Goal: Information Seeking & Learning: Learn about a topic

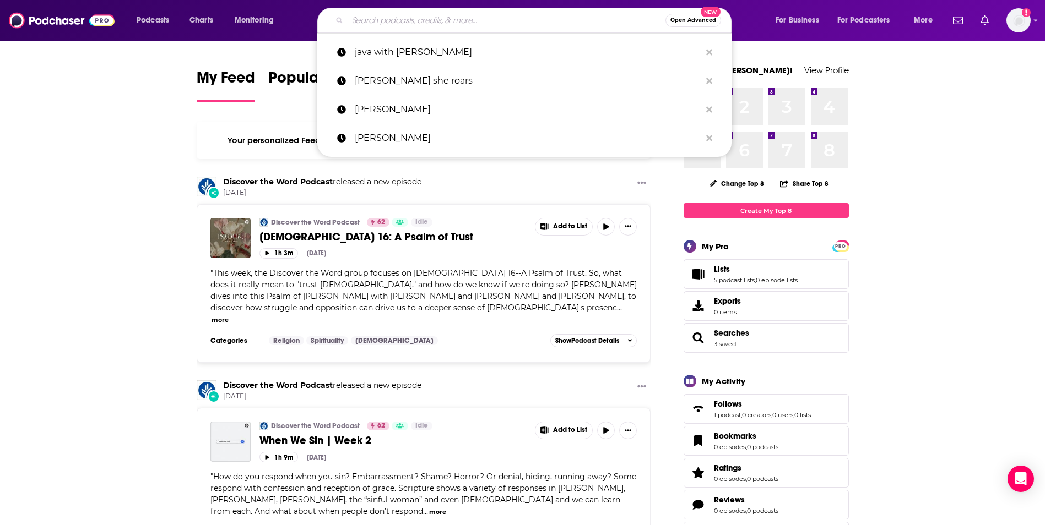
click at [470, 25] on input "Search podcasts, credits, & more..." at bounding box center [507, 21] width 318 height 18
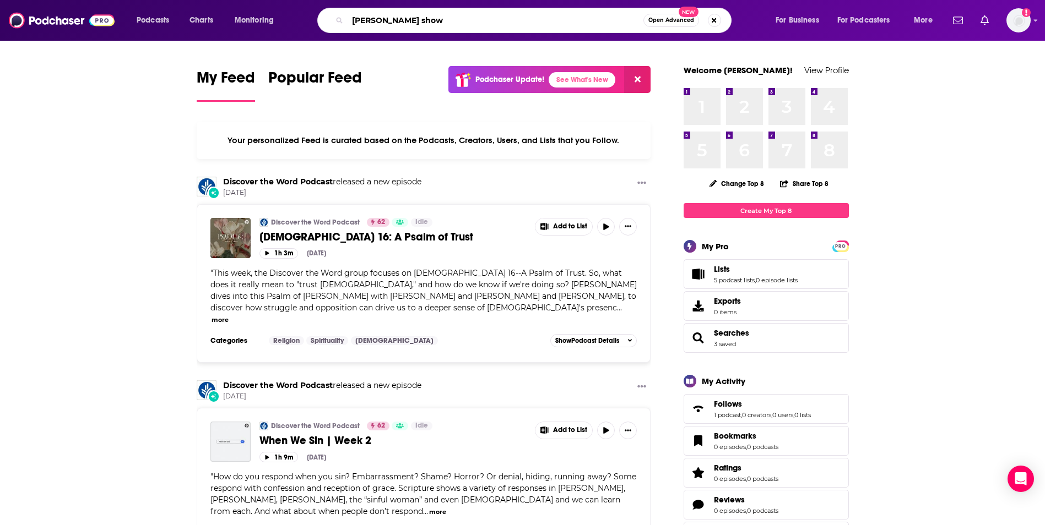
type input "[PERSON_NAME] show"
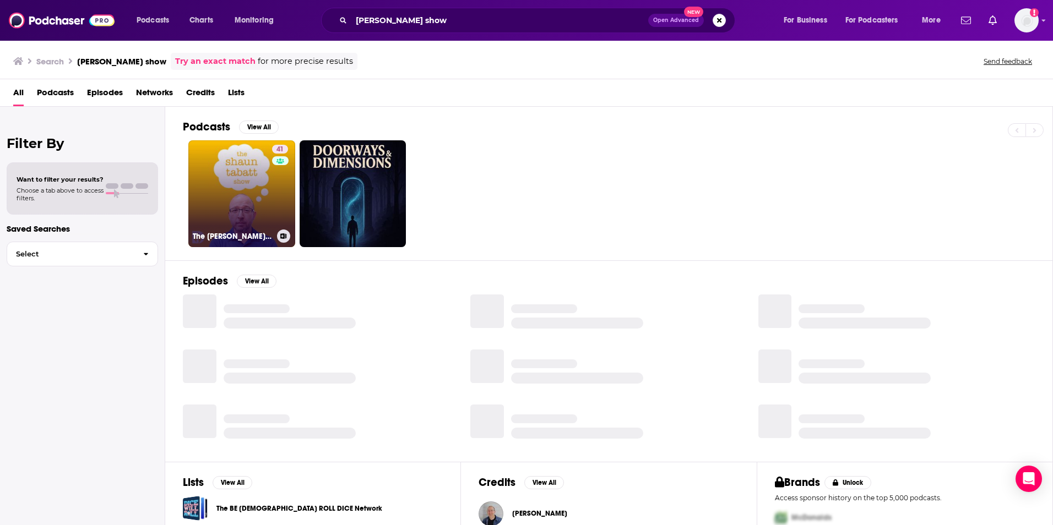
click at [207, 157] on link "41 The [PERSON_NAME] Show" at bounding box center [241, 193] width 107 height 107
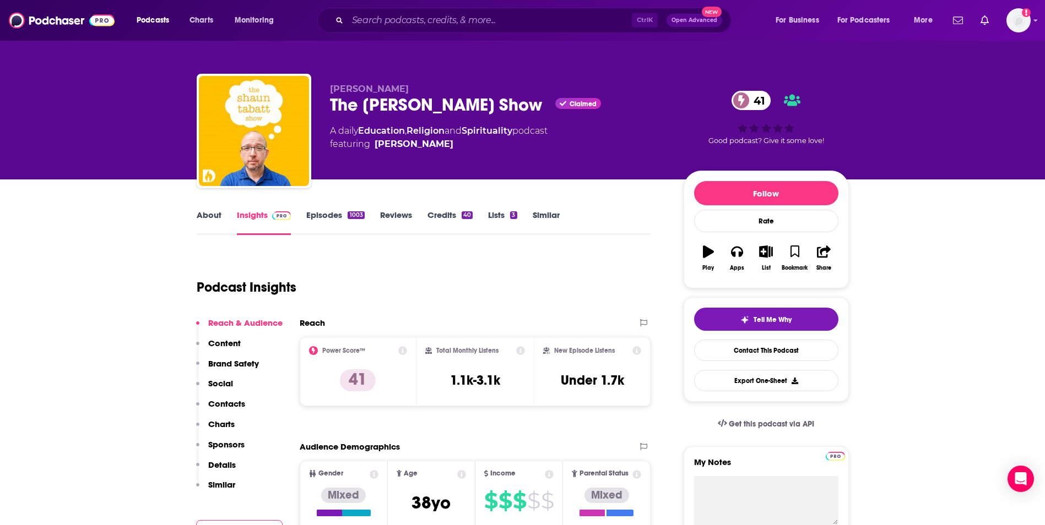
click at [448, 214] on link "Credits 40" at bounding box center [449, 222] width 45 height 25
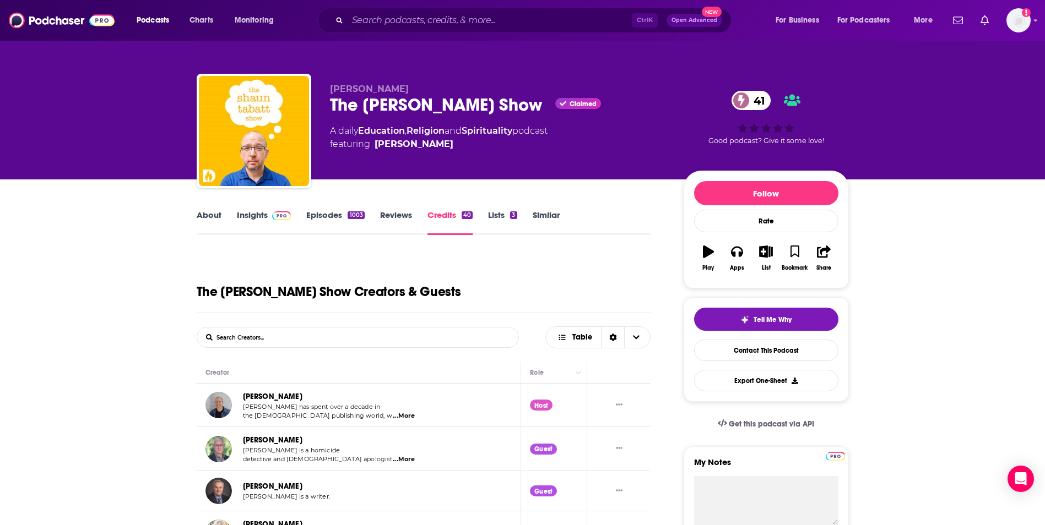
click at [502, 214] on link "Lists 3" at bounding box center [502, 222] width 29 height 25
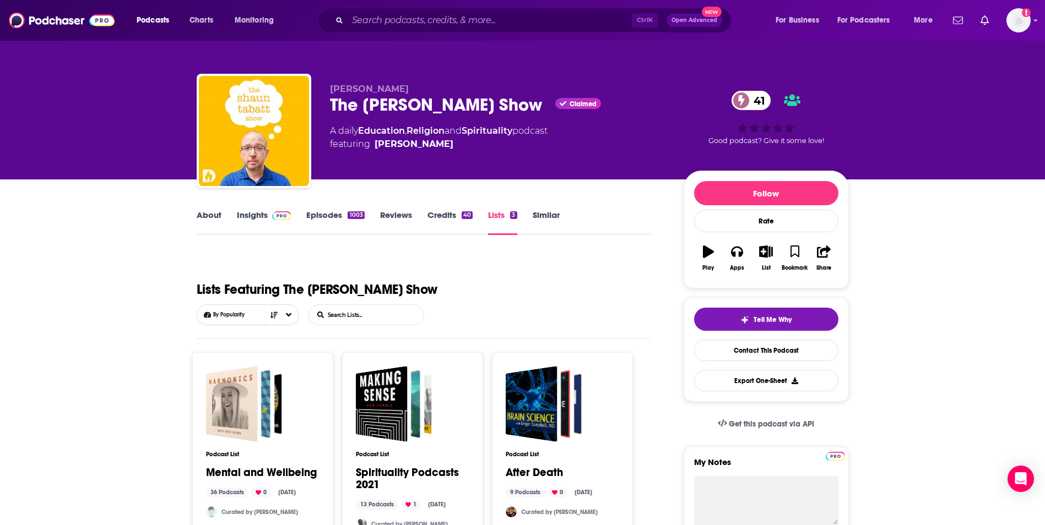
click at [448, 218] on link "Credits 40" at bounding box center [449, 222] width 45 height 25
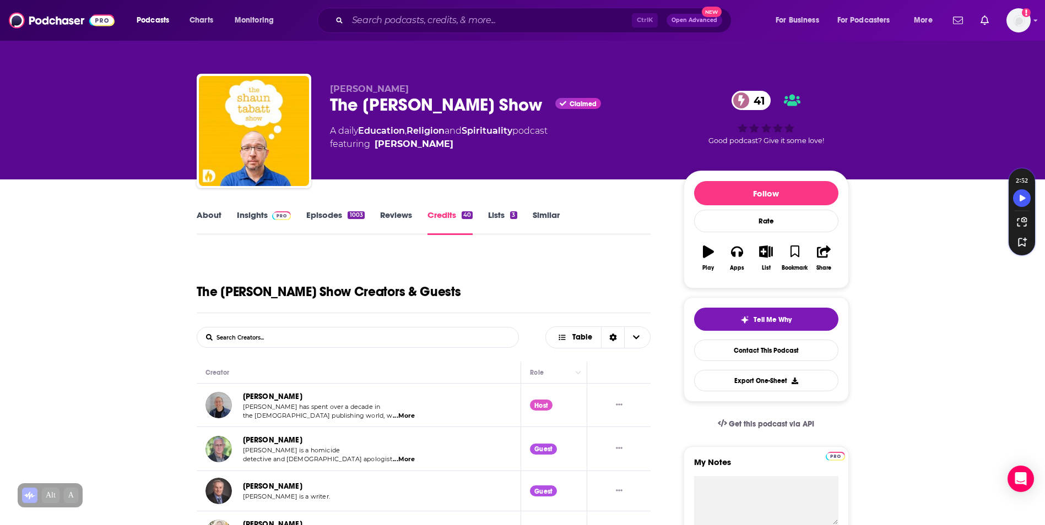
drag, startPoint x: 93, startPoint y: 262, endPoint x: 144, endPoint y: -3, distance: 269.7
drag, startPoint x: 919, startPoint y: 326, endPoint x: 874, endPoint y: 77, distance: 252.6
click at [1022, 19] on img "Logged in as TinaPugh" at bounding box center [1018, 20] width 24 height 24
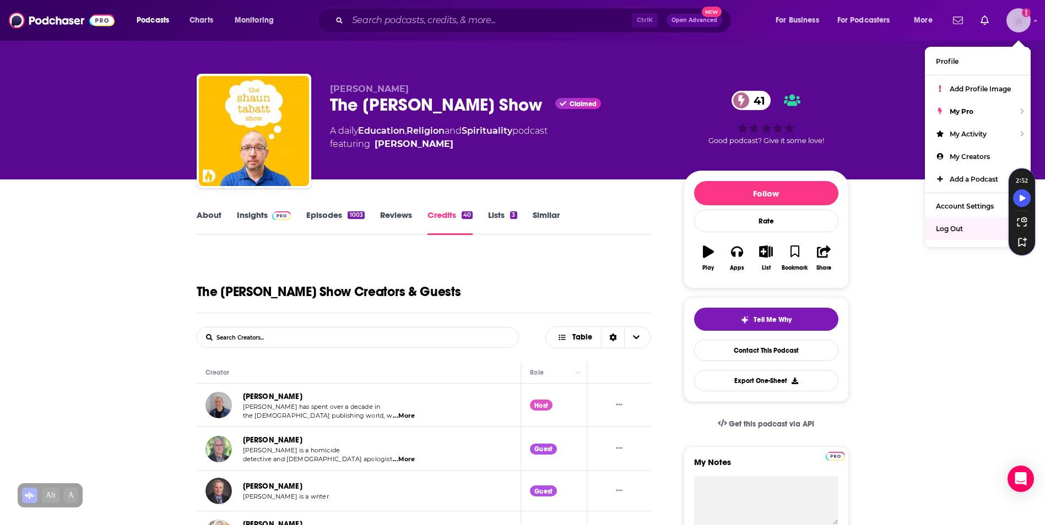
click at [966, 230] on div "Log Out" at bounding box center [978, 229] width 106 height 23
